Goal: Task Accomplishment & Management: Use online tool/utility

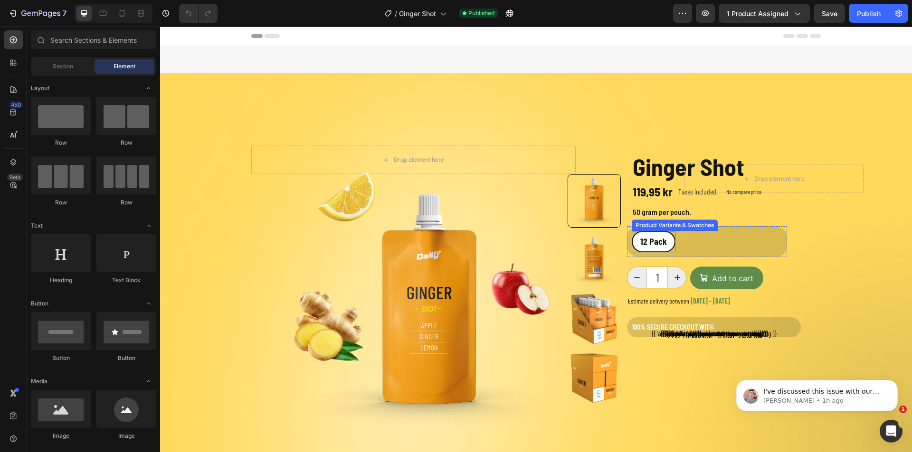
click at [648, 226] on div "Product Variants & Swatches" at bounding box center [674, 225] width 82 height 9
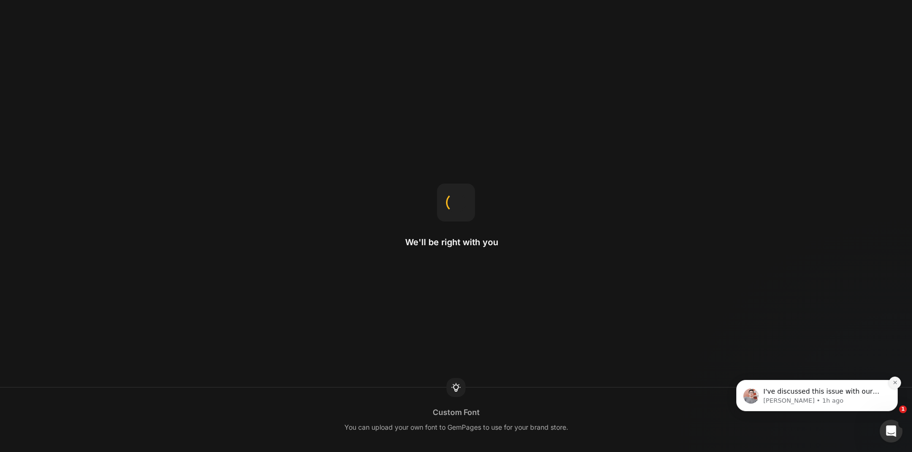
click at [895, 384] on icon "Dismiss notification" at bounding box center [894, 382] width 5 height 5
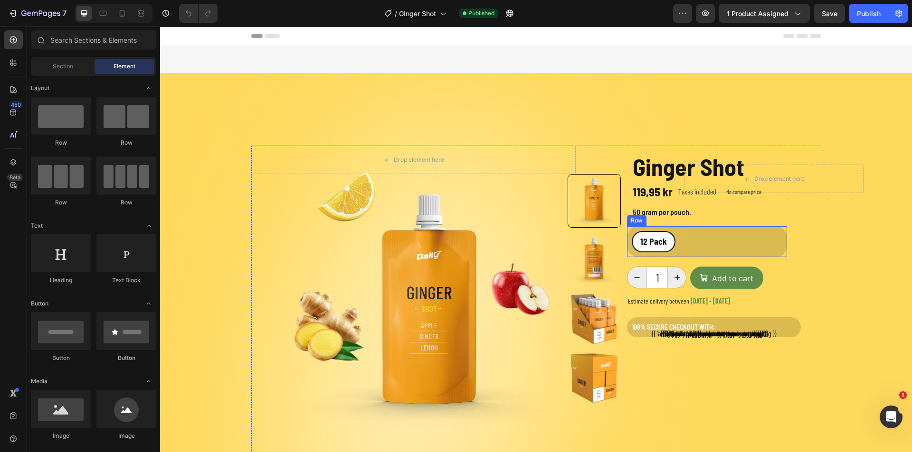
click at [698, 241] on div "12 Pack 12 Pack 12 Pack Product Variants & Swatches Row" at bounding box center [707, 241] width 160 height 31
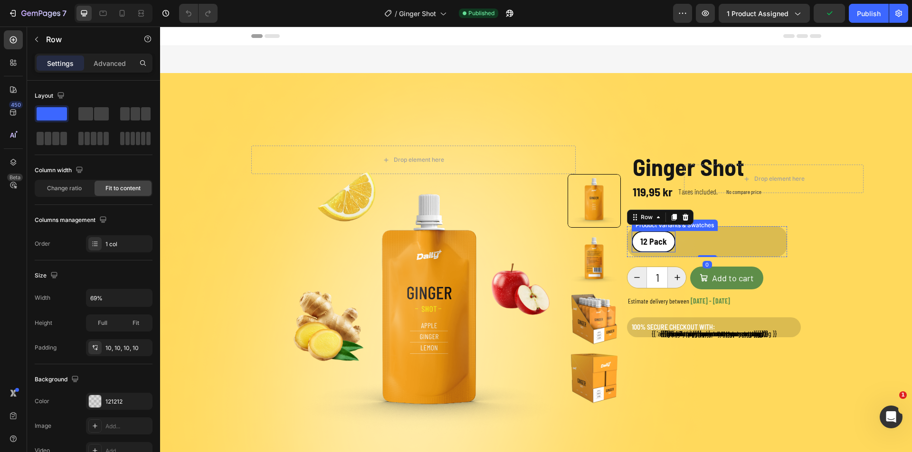
click at [659, 229] on div "Product Variants & Swatches" at bounding box center [674, 225] width 86 height 11
